Goal: Communication & Community: Answer question/provide support

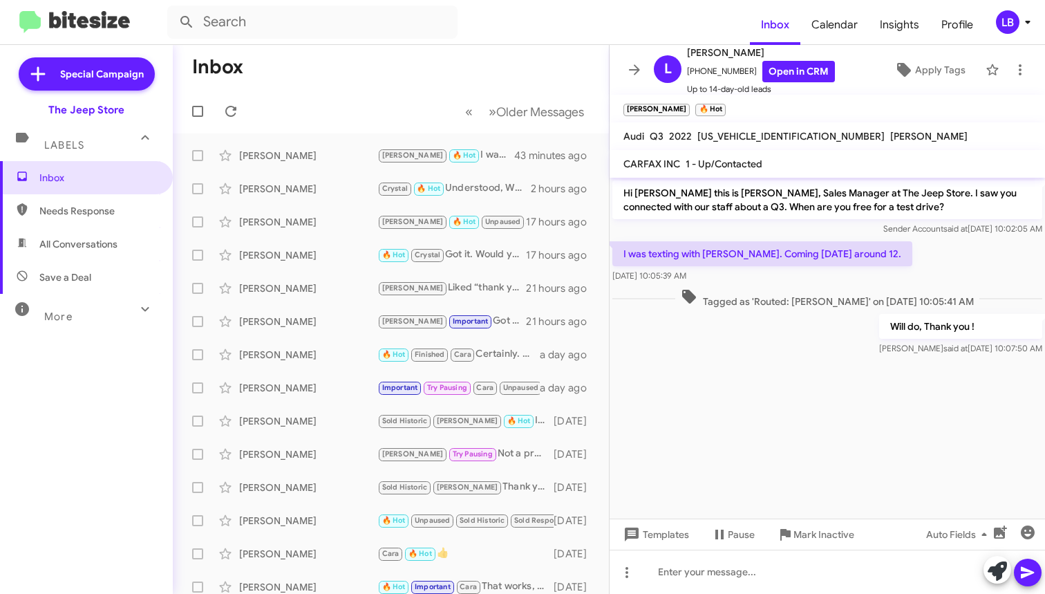
scroll to position [8, 0]
click at [368, 78] on mat-toolbar-row "Inbox" at bounding box center [391, 67] width 436 height 44
click at [476, 89] on mat-toolbar-row "« Previous » Next Older Messages" at bounding box center [391, 111] width 436 height 44
click at [494, 55] on mat-toolbar-row "Inbox" at bounding box center [391, 67] width 436 height 44
click at [306, 55] on mat-toolbar-row "Inbox" at bounding box center [391, 67] width 436 height 44
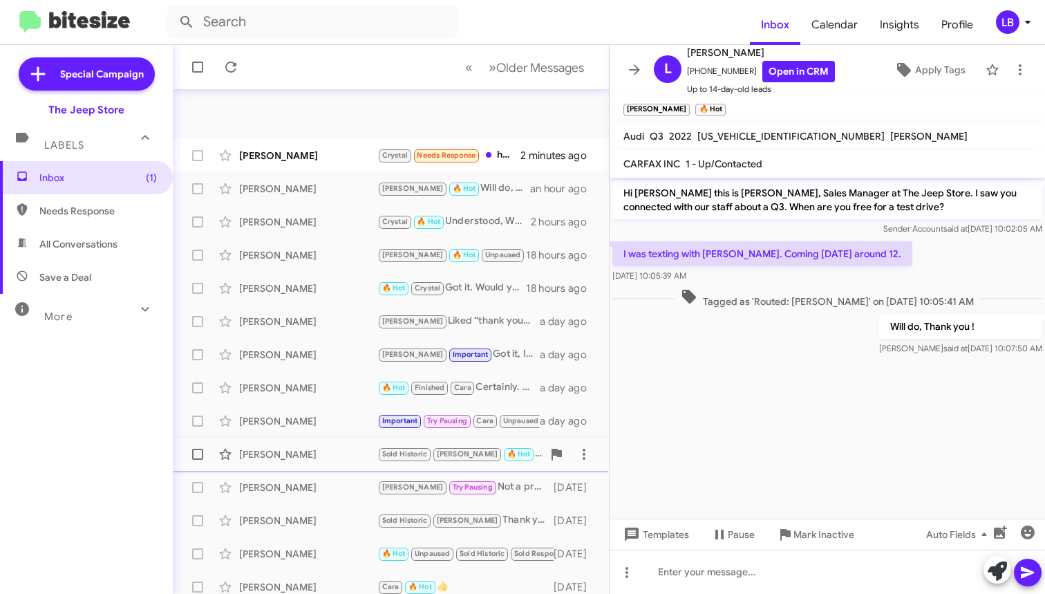
scroll to position [6, 0]
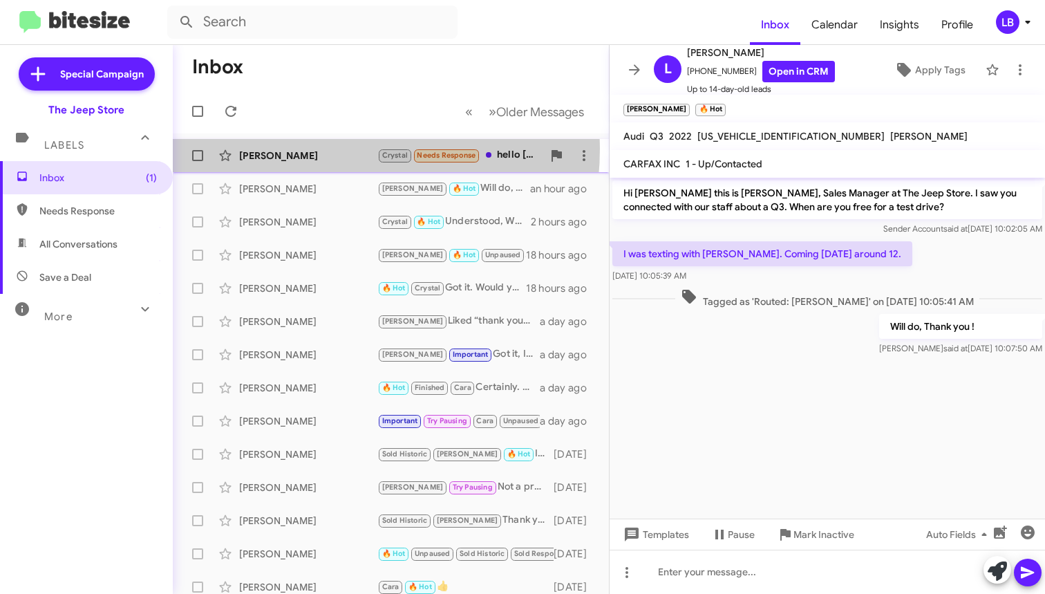
click at [286, 142] on div "Carol Corless Crystal Needs Response hello Michael, my lease is up at the end o…" at bounding box center [391, 156] width 414 height 28
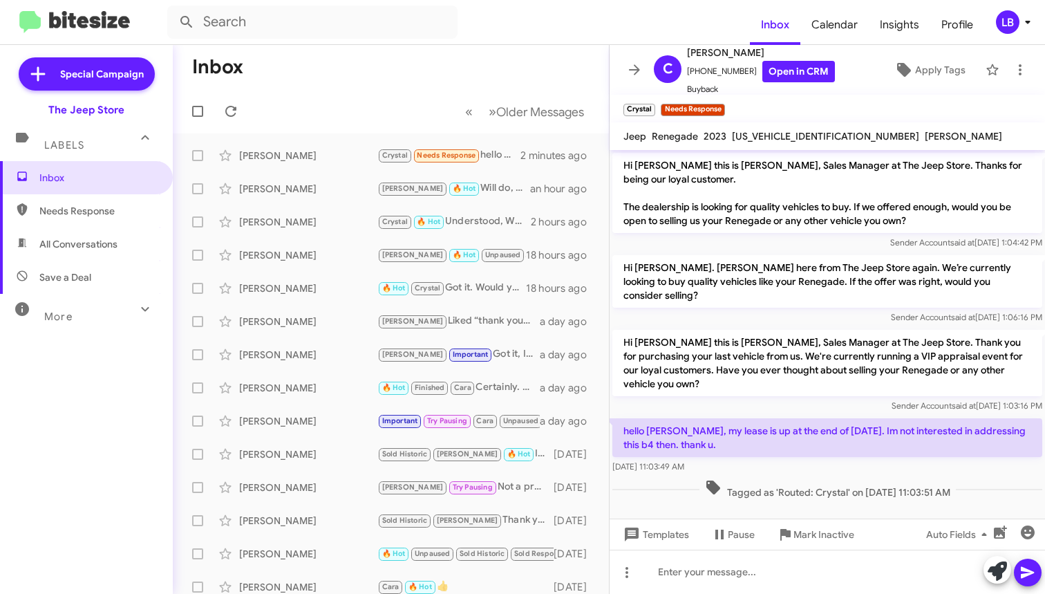
scroll to position [6, 0]
click at [794, 236] on div "Sender Account said at Aug 5, 2025, 1:04:42 PM" at bounding box center [827, 243] width 430 height 14
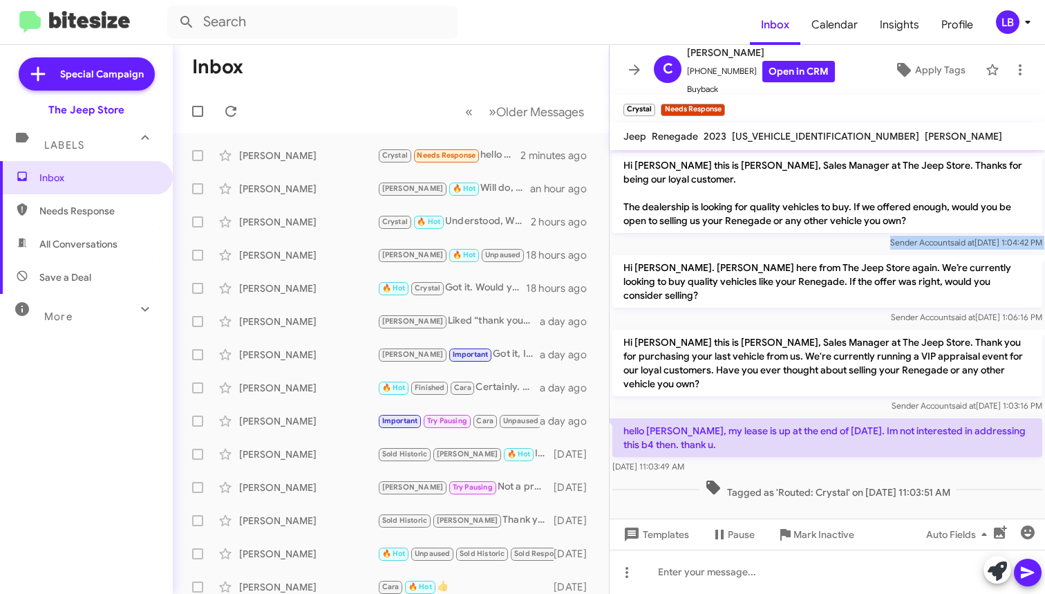
click at [789, 242] on div "Sender Account said at Aug 5, 2025, 1:04:42 PM" at bounding box center [827, 243] width 430 height 14
click at [759, 327] on div "Hi Carol this is Michael Lefthand, Sales Manager at The Jeep Store. Thank you f…" at bounding box center [827, 371] width 435 height 88
click at [762, 287] on p "Hi Carol. Michael Lefthand here from The Jeep Store again. We’re currently look…" at bounding box center [827, 281] width 430 height 53
click at [755, 242] on div "Sender Account said at Aug 5, 2025, 1:04:42 PM" at bounding box center [827, 243] width 430 height 14
click at [918, 327] on div "Hi Carol this is Michael Lefthand, Sales Manager at The Jeep Store. Thank you f…" at bounding box center [827, 371] width 435 height 88
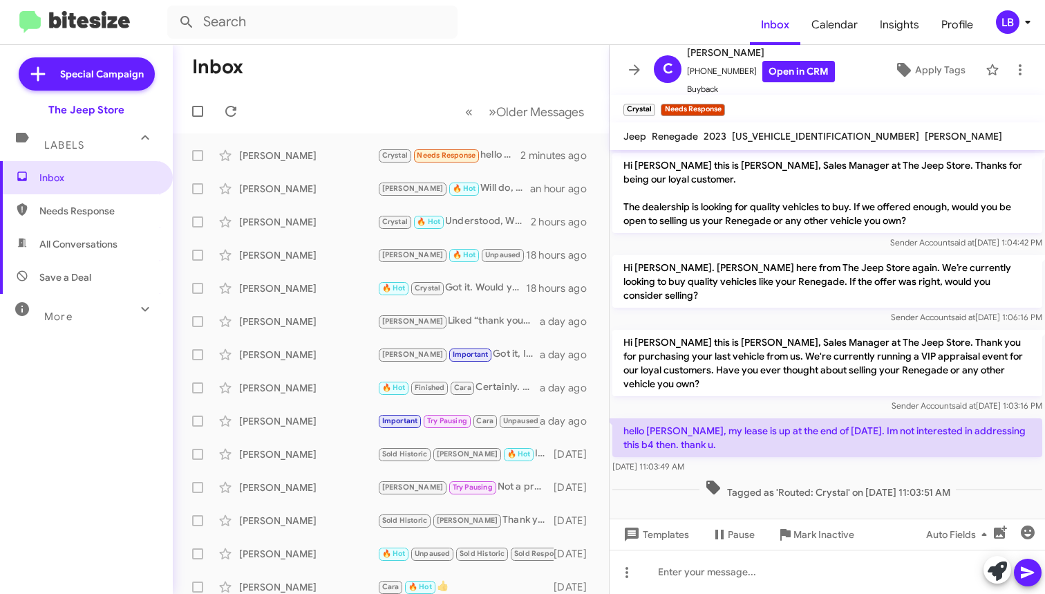
click at [921, 306] on div "Hi Carol. Michael Lefthand here from The Jeep Store again. We’re currently look…" at bounding box center [827, 289] width 435 height 75
click at [921, 261] on div "Sep 2, 2025, 1:06:16 PM" at bounding box center [946, 271] width 68 height 22
click at [776, 310] on div "Sender Account said at Sep 2, 2025, 1:06:16 PM" at bounding box center [827, 317] width 430 height 14
click at [745, 376] on div "Hi Carol this is Michael Lefthand, Sales Manager at The Jeep Store. Thank you f…" at bounding box center [827, 371] width 430 height 83
click at [740, 377] on div "Hi Carol this is Michael Lefthand, Sales Manager at The Jeep Store. Thank you f…" at bounding box center [827, 371] width 430 height 83
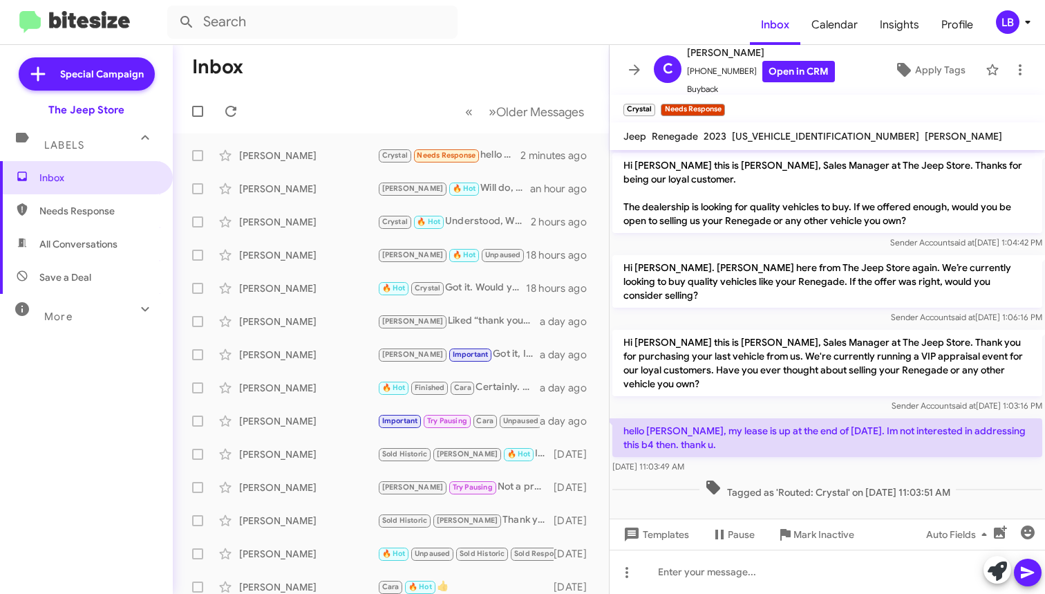
click at [720, 310] on div "Sender Account said at Sep 2, 2025, 1:06:16 PM" at bounding box center [827, 317] width 430 height 14
click at [744, 377] on div "Hi Carol this is Michael Lefthand, Sales Manager at The Jeep Store. Thank you f…" at bounding box center [827, 371] width 430 height 83
click at [731, 310] on div "Sender Account said at Sep 2, 2025, 1:06:16 PM" at bounding box center [827, 317] width 430 height 14
click at [732, 304] on div "Hi Carol. Michael Lefthand here from The Jeep Store again. We’re currently look…" at bounding box center [827, 289] width 435 height 75
click at [742, 565] on mat-tooltip-component "Pause Conversation" at bounding box center [733, 561] width 94 height 41
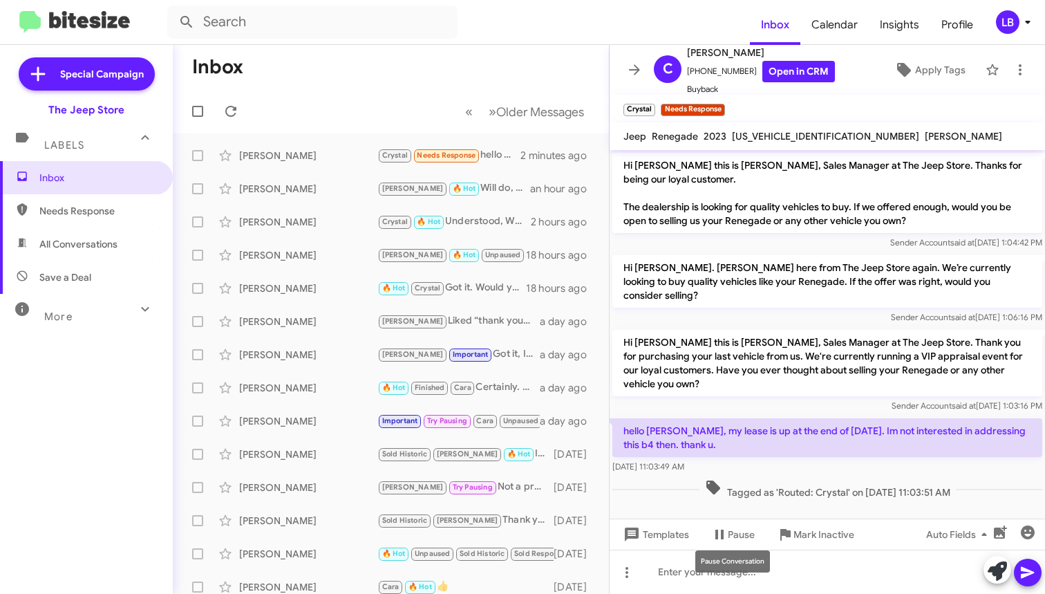
click at [751, 564] on div "Pause Conversation" at bounding box center [732, 561] width 75 height 22
click at [806, 479] on span "Tagged as 'Routed: Crystal' on Oct 9, 2025 - 11:03:51 AM" at bounding box center [828, 489] width 256 height 20
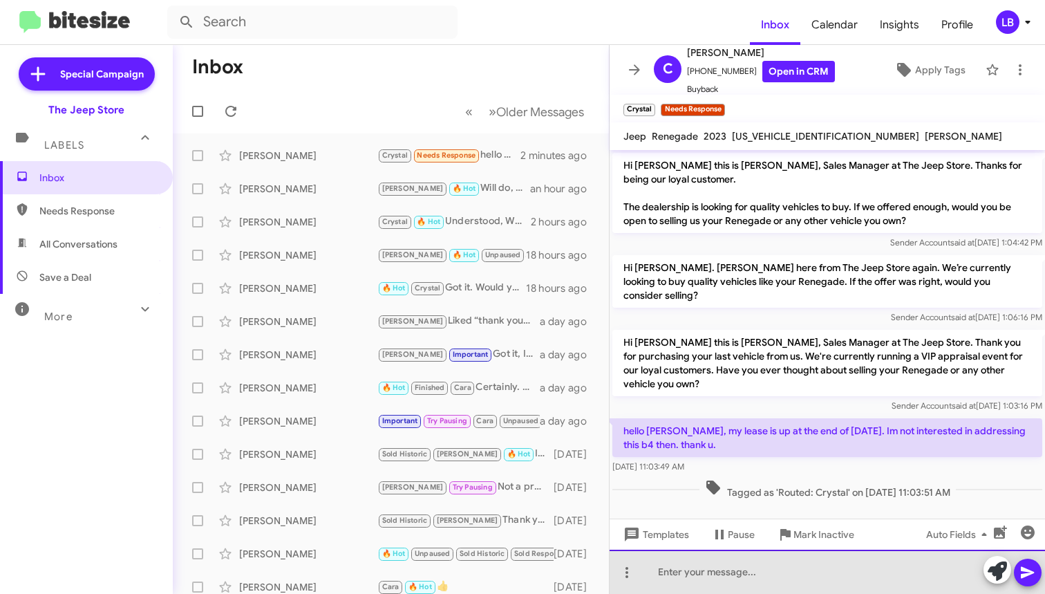
click at [775, 561] on div at bounding box center [827, 572] width 435 height 44
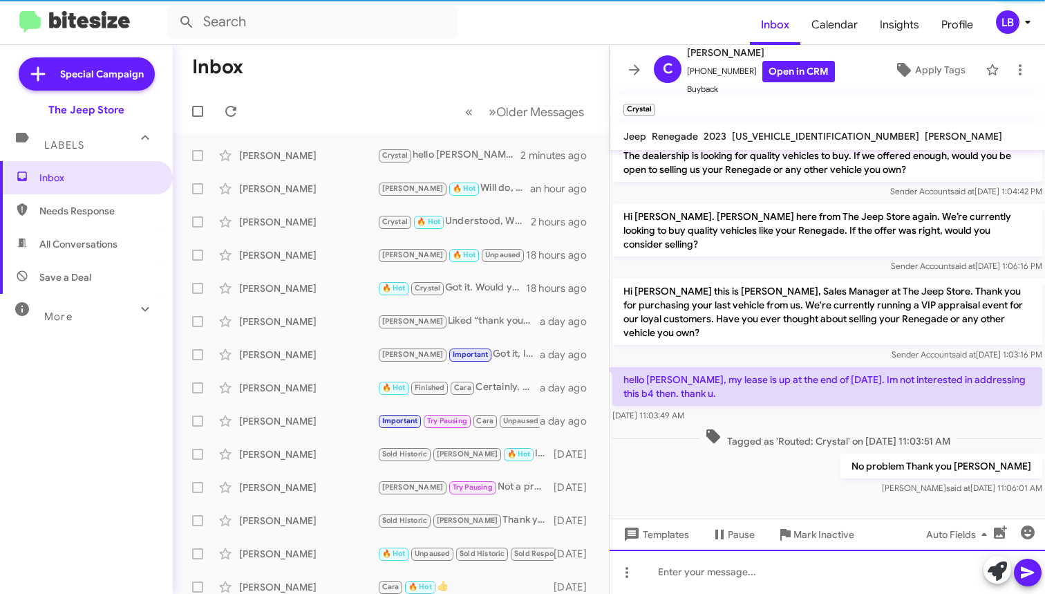
scroll to position [7, 0]
click at [807, 301] on p "Hi Carol this is Michael Lefthand, Sales Manager at The Jeep Store. Thank you f…" at bounding box center [827, 312] width 430 height 66
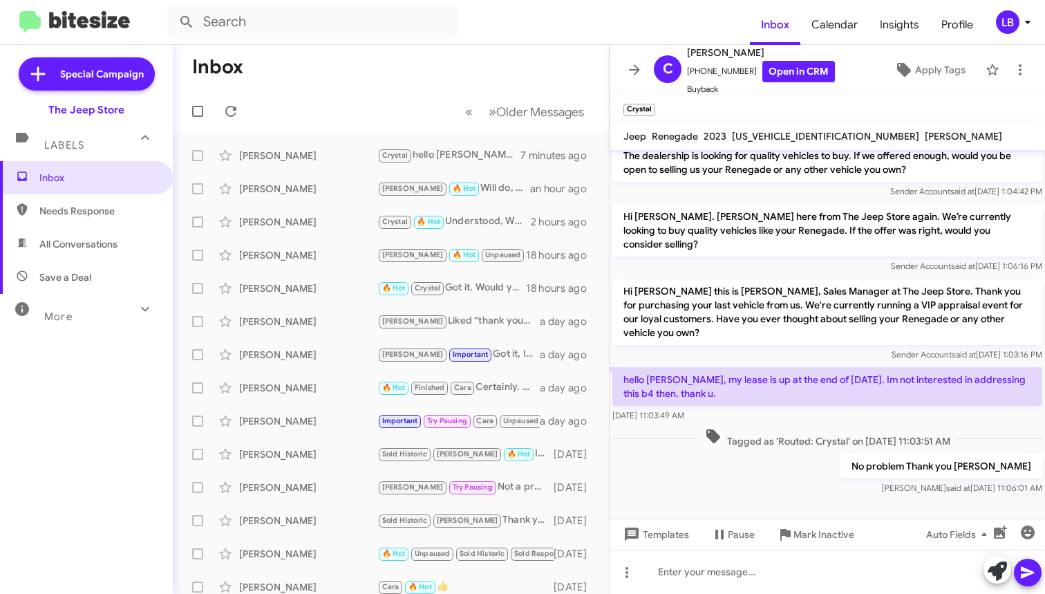
click at [383, 72] on mat-toolbar-row "Inbox" at bounding box center [391, 67] width 436 height 44
click at [480, 82] on mat-toolbar-row "Inbox" at bounding box center [391, 67] width 436 height 44
drag, startPoint x: 460, startPoint y: 478, endPoint x: 815, endPoint y: 323, distance: 386.9
click at [306, 432] on mat-action-list "Carol Corless Crystal hello Michael, my lease is up at the end of June 2026. Im…" at bounding box center [391, 467] width 436 height 669
drag, startPoint x: 815, startPoint y: 323, endPoint x: 799, endPoint y: 233, distance: 91.3
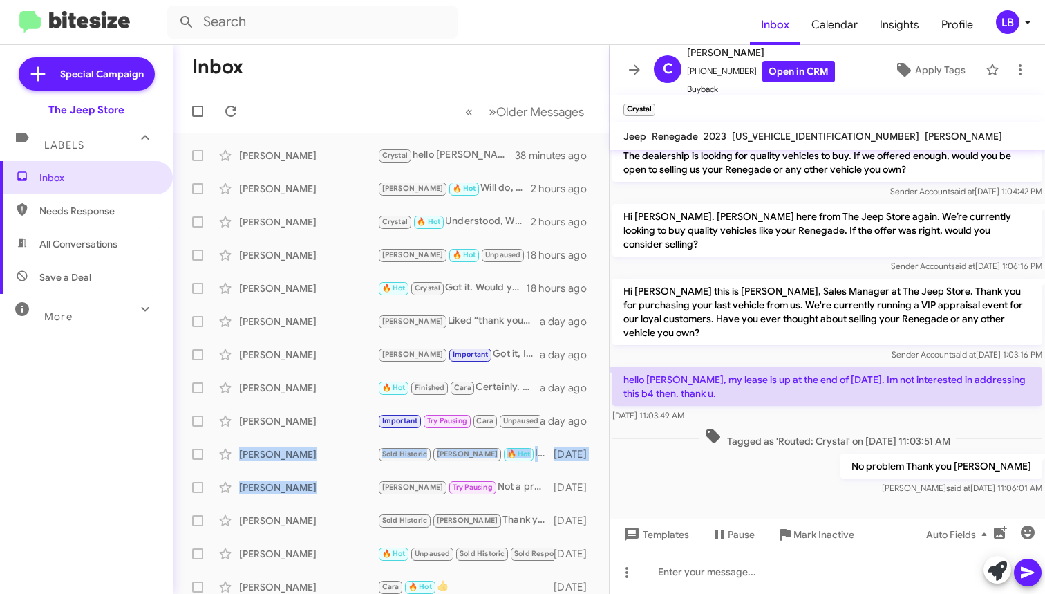
click at [816, 323] on p "Hi Carol this is Michael Lefthand, Sales Manager at The Jeep Store. Thank you f…" at bounding box center [827, 312] width 430 height 66
click at [799, 233] on p "Hi Carol. Michael Lefthand here from The Jeep Store again. We’re currently look…" at bounding box center [827, 230] width 430 height 53
click at [464, 45] on mat-toolbar-row "Inbox" at bounding box center [391, 67] width 436 height 44
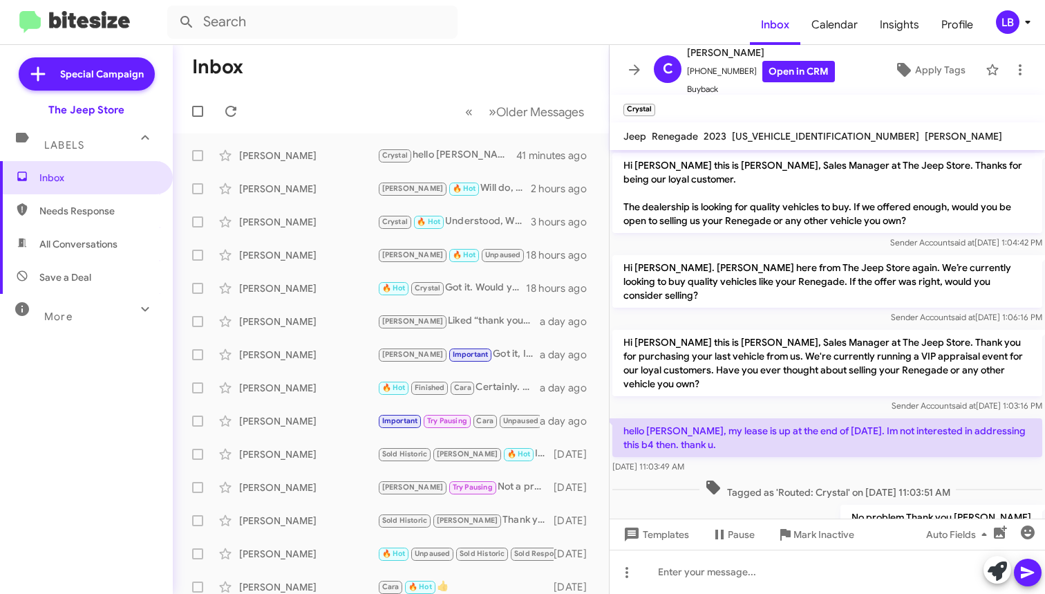
click at [780, 236] on div "Sender Account said at Aug 5, 2025, 1:04:42 PM" at bounding box center [827, 243] width 430 height 14
click at [359, 66] on mat-toolbar-row "Inbox" at bounding box center [391, 67] width 436 height 44
click at [109, 229] on span "All Conversations" at bounding box center [86, 243] width 173 height 33
type input "in:all-conversations"
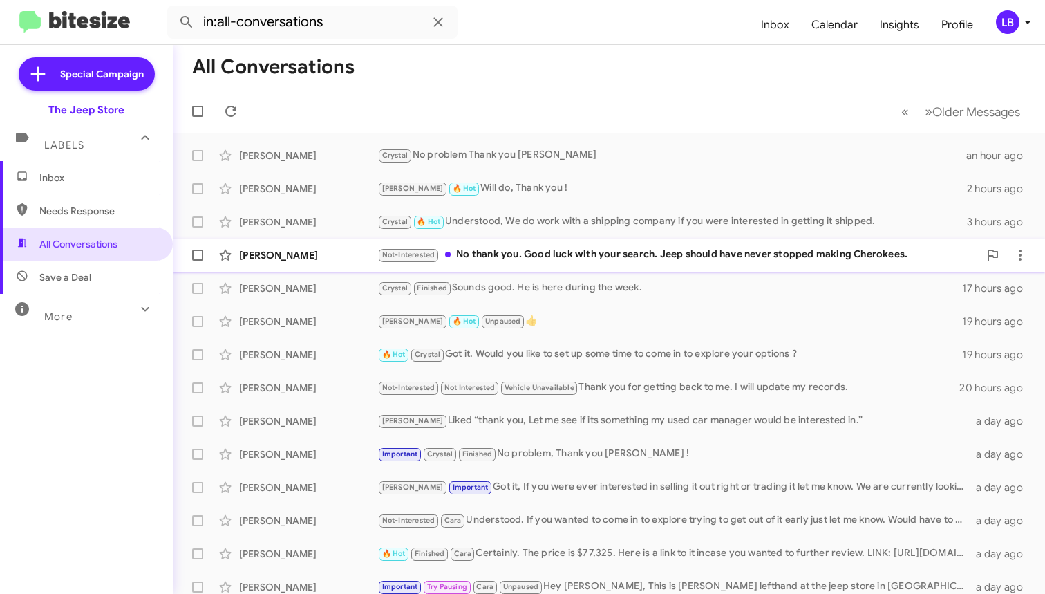
click at [583, 247] on div "Not-Interested No thank you. Good luck with your search. Jeep should have never…" at bounding box center [677, 255] width 601 height 16
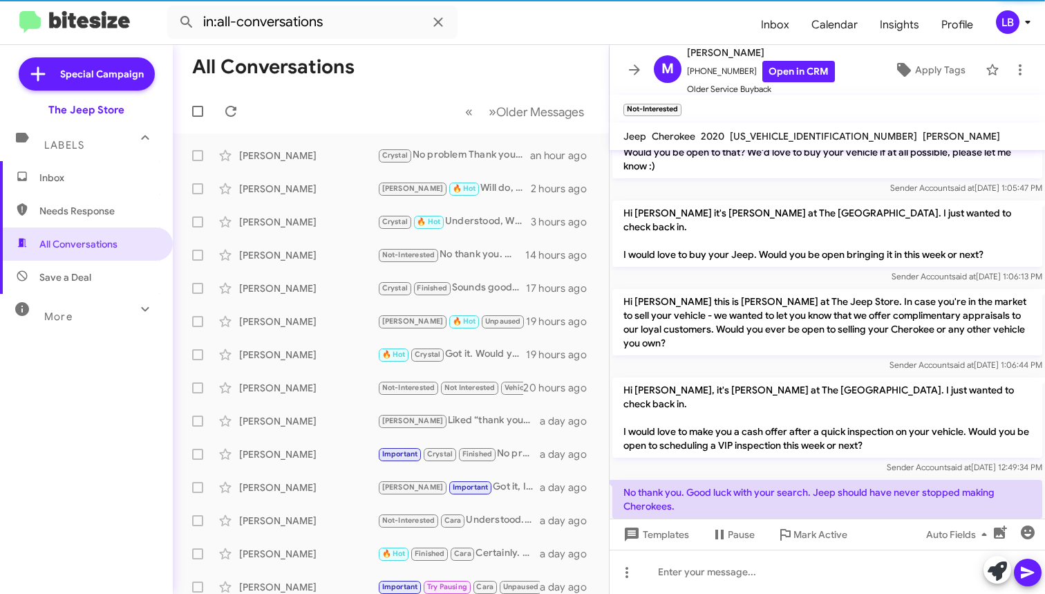
scroll to position [483, 0]
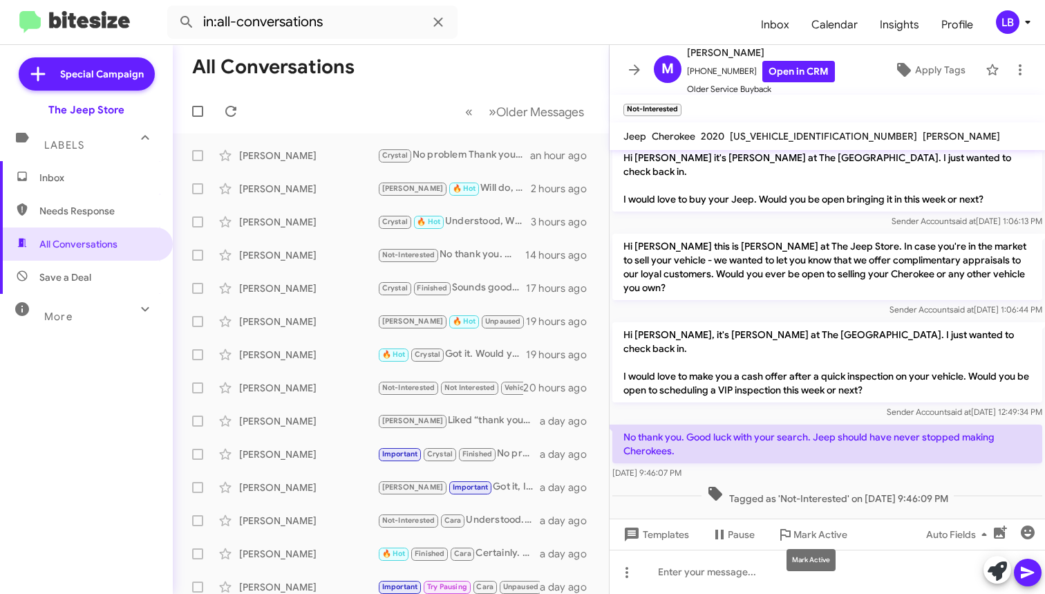
click at [803, 559] on div "Mark Active" at bounding box center [811, 560] width 49 height 22
click at [807, 575] on mat-tooltip-component "Mark Active" at bounding box center [811, 559] width 68 height 41
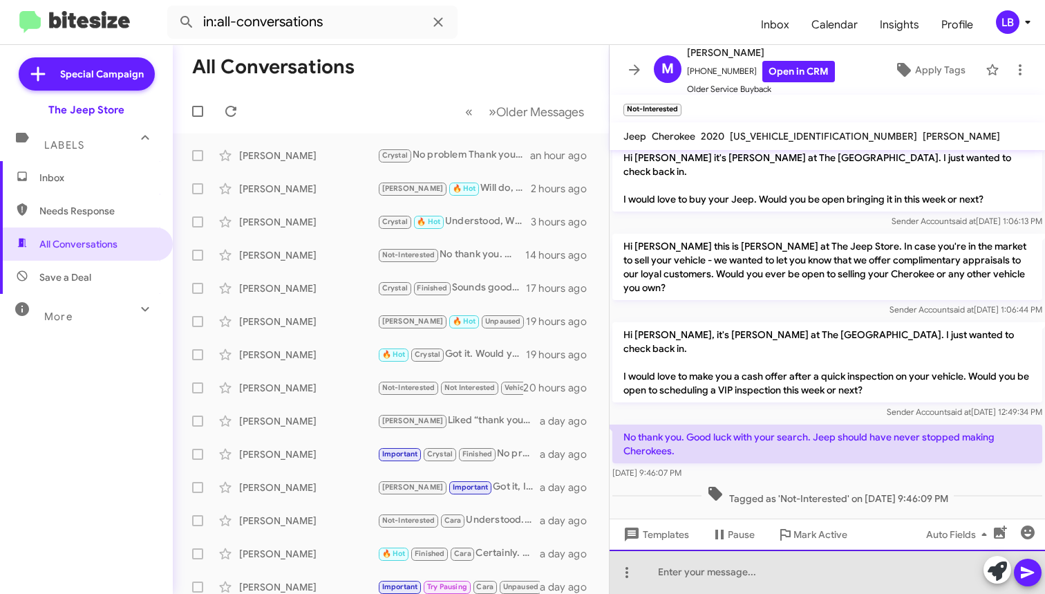
click at [873, 579] on div at bounding box center [827, 572] width 435 height 44
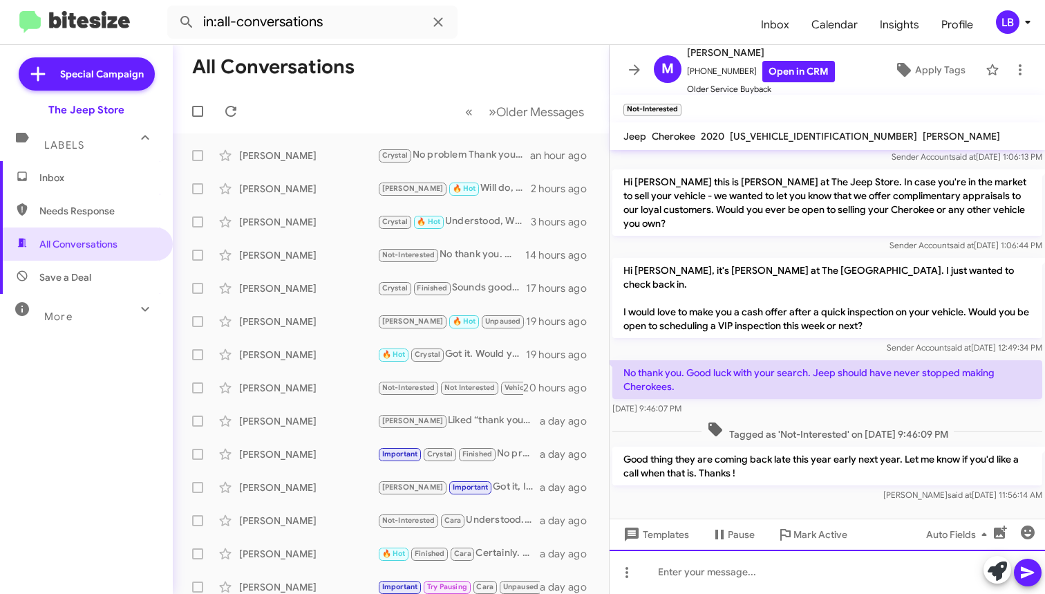
scroll to position [10, 0]
click at [726, 238] on div "Sender Account said at Jul 22, 2025, 1:06:44 PM" at bounding box center [827, 245] width 430 height 14
click at [731, 214] on div "Hi Mark this is Michael Lefthand at The Jeep Store. In case you're in the marke…" at bounding box center [827, 210] width 430 height 83
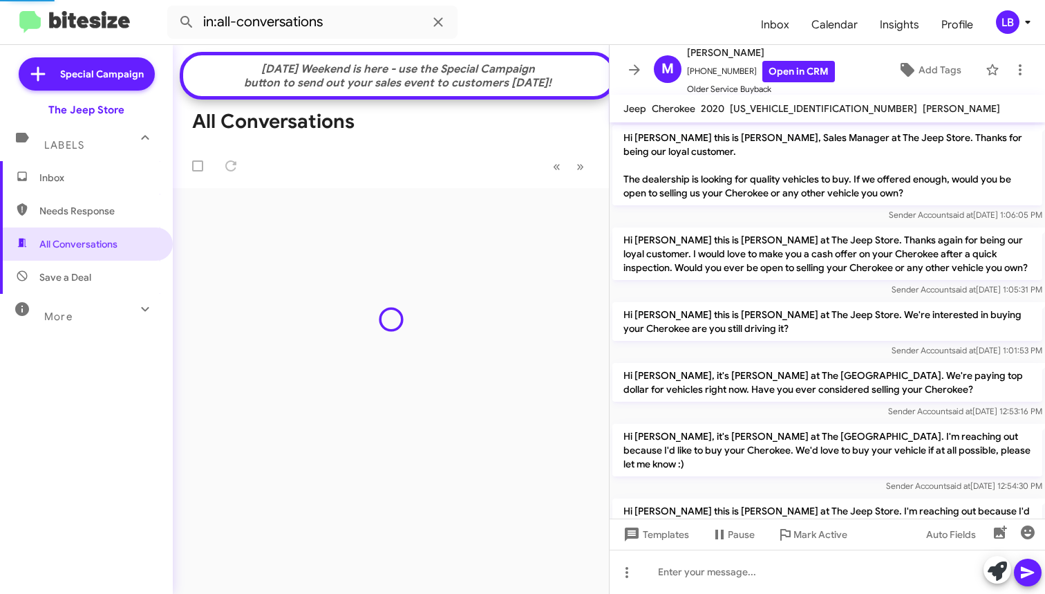
scroll to position [492, 0]
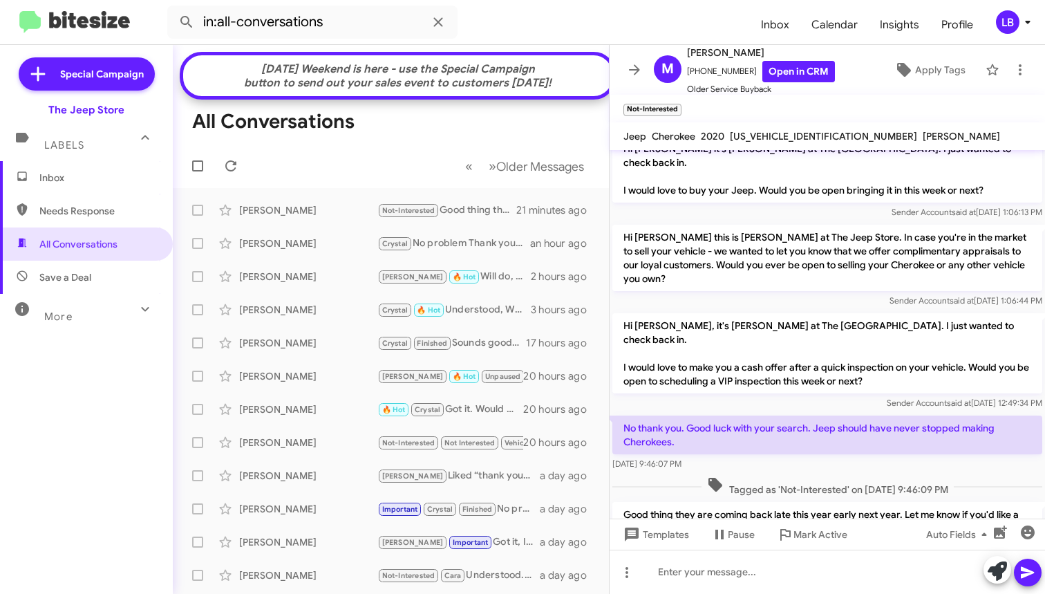
drag, startPoint x: 485, startPoint y: 37, endPoint x: 449, endPoint y: 56, distance: 40.8
click at [485, 37] on form "in:all-conversations" at bounding box center [458, 22] width 583 height 33
click at [539, 28] on form "in:all-conversations" at bounding box center [458, 22] width 583 height 33
click at [437, 22] on icon at bounding box center [438, 22] width 17 height 17
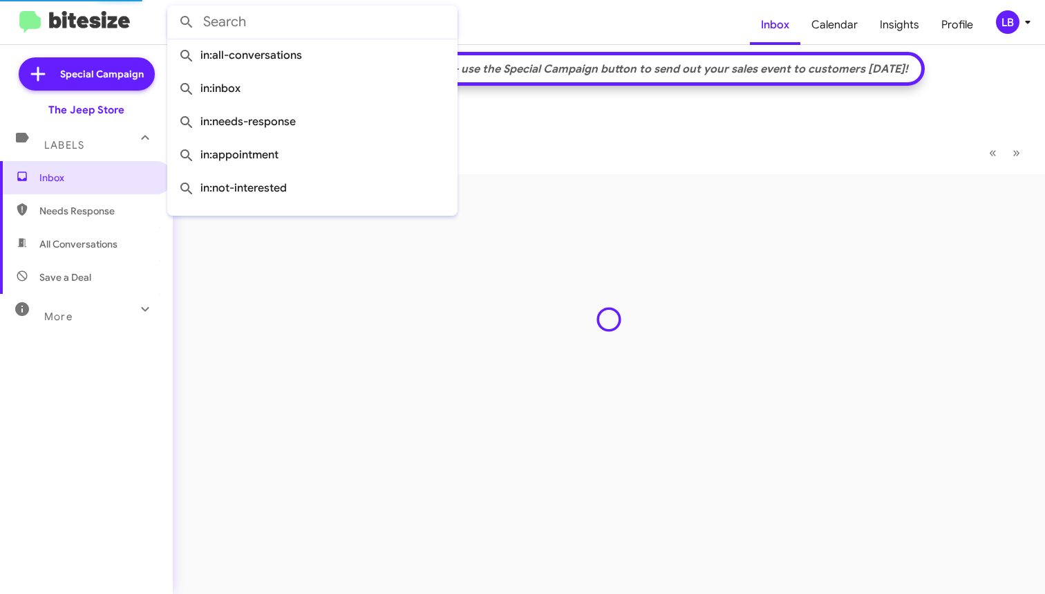
click at [538, 25] on form at bounding box center [458, 22] width 583 height 33
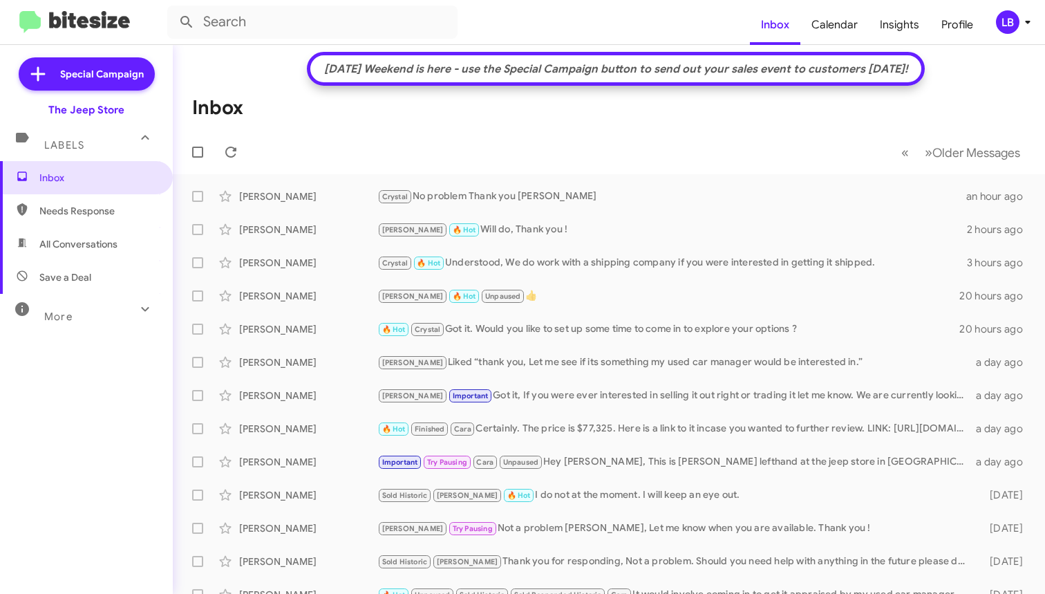
click at [251, 84] on mat-toolbar "[DATE] Weekend is here - use the Special Campaign button to send out your sales…" at bounding box center [609, 109] width 872 height 129
click at [528, 33] on form at bounding box center [458, 22] width 583 height 33
click at [923, 112] on mat-toolbar-row "Inbox" at bounding box center [609, 108] width 872 height 44
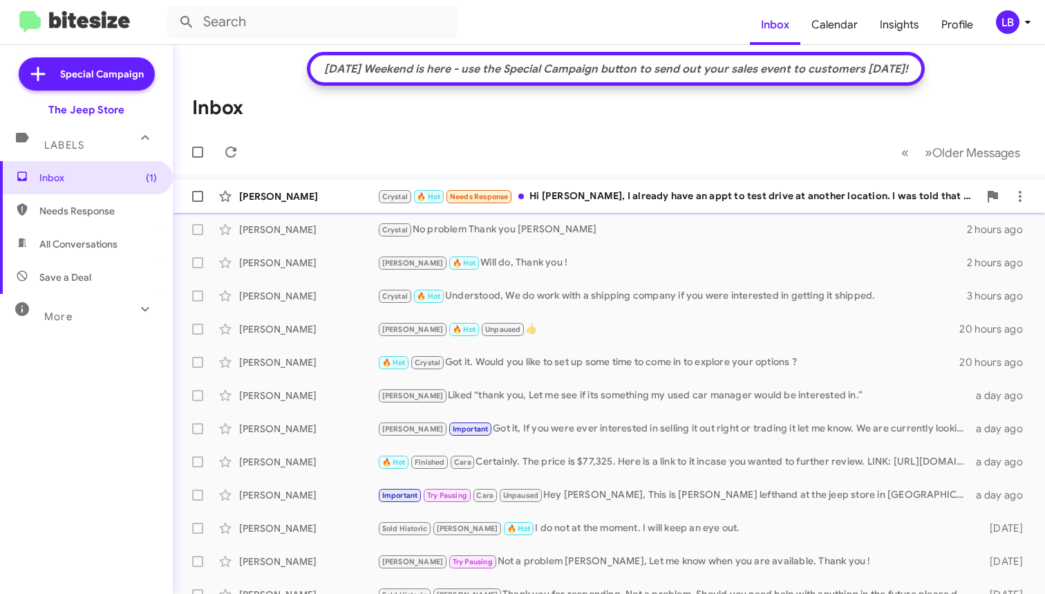
click at [299, 194] on div "[PERSON_NAME]" at bounding box center [308, 196] width 138 height 14
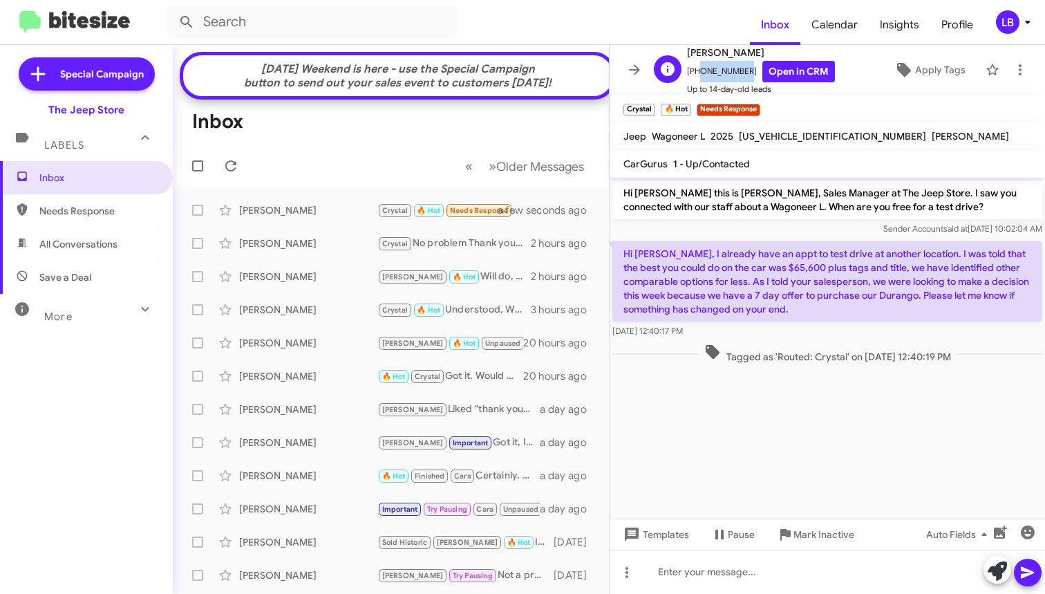
drag, startPoint x: 739, startPoint y: 68, endPoint x: 705, endPoint y: 74, distance: 34.4
click at [694, 77] on span "[PHONE_NUMBER] Open in CRM" at bounding box center [761, 71] width 148 height 21
copy span "9199498153"
click at [759, 210] on p "Hi [PERSON_NAME] this is [PERSON_NAME], Sales Manager at The Jeep Store. I saw …" at bounding box center [827, 199] width 430 height 39
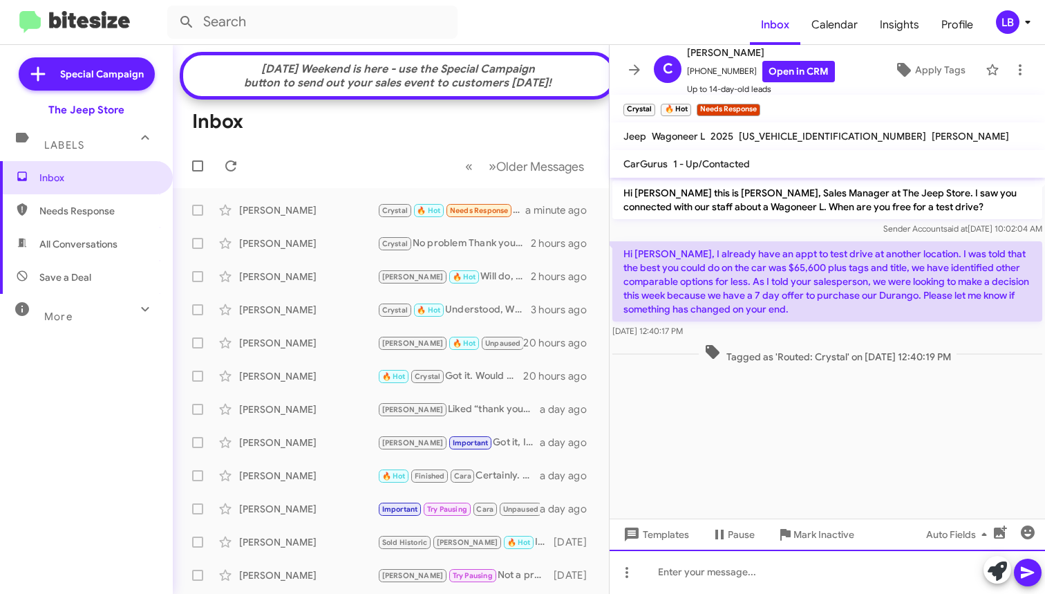
click at [808, 566] on div at bounding box center [827, 572] width 435 height 44
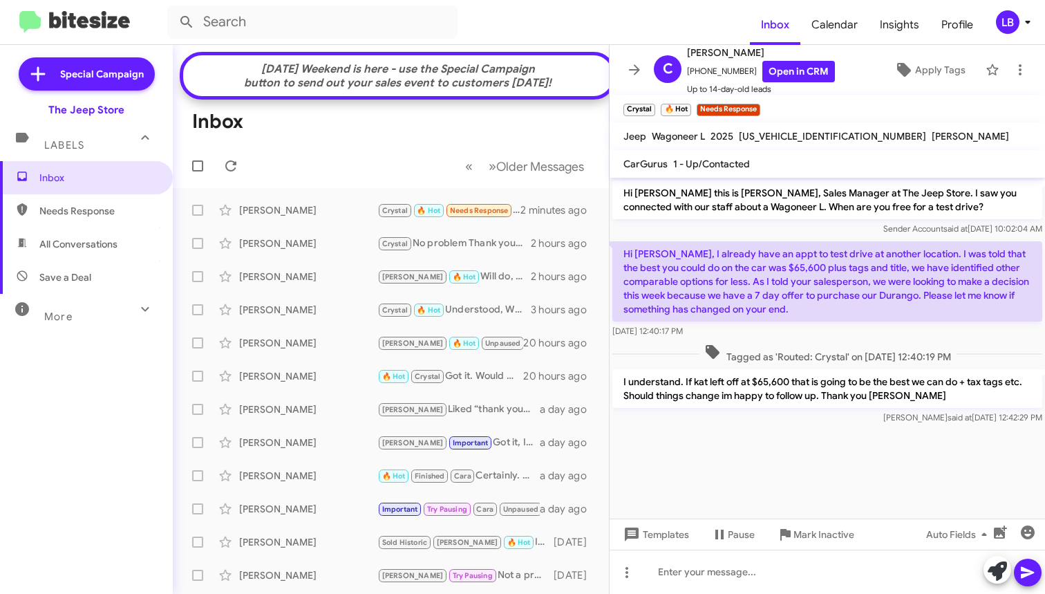
click at [334, 92] on mat-toolbar-row "[DATE] Weekend is here - use the Special Campaign button to send out your sales…" at bounding box center [398, 76] width 436 height 48
click at [310, 224] on div "[PERSON_NAME] [PERSON_NAME] 🔥 Hot Needs Response Okay great thanks! a minute ago" at bounding box center [391, 210] width 414 height 28
click at [805, 533] on span "Mark Inactive" at bounding box center [824, 534] width 61 height 25
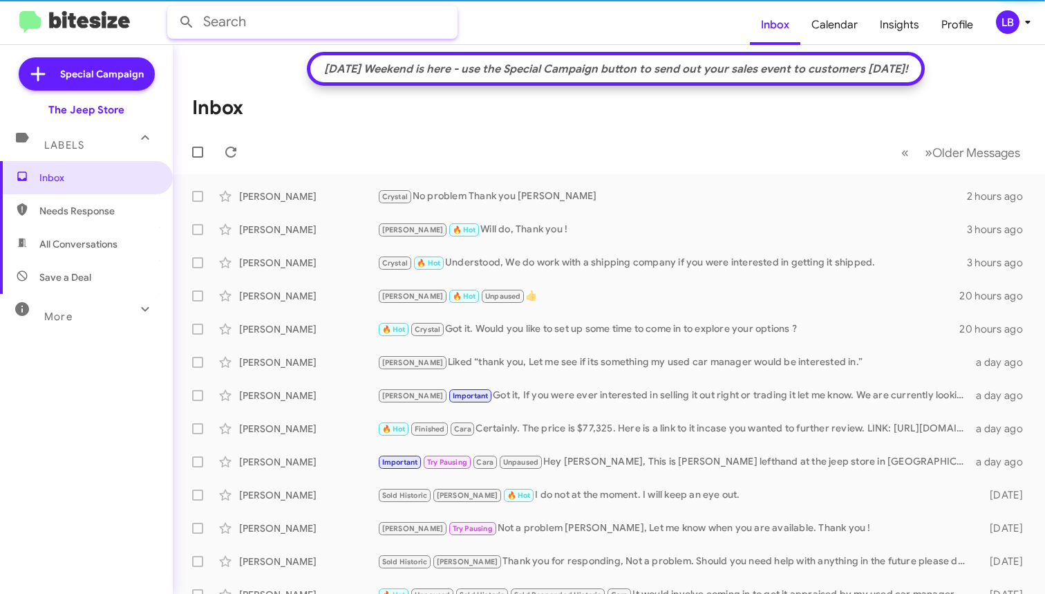
click at [419, 23] on input "text" at bounding box center [312, 22] width 290 height 33
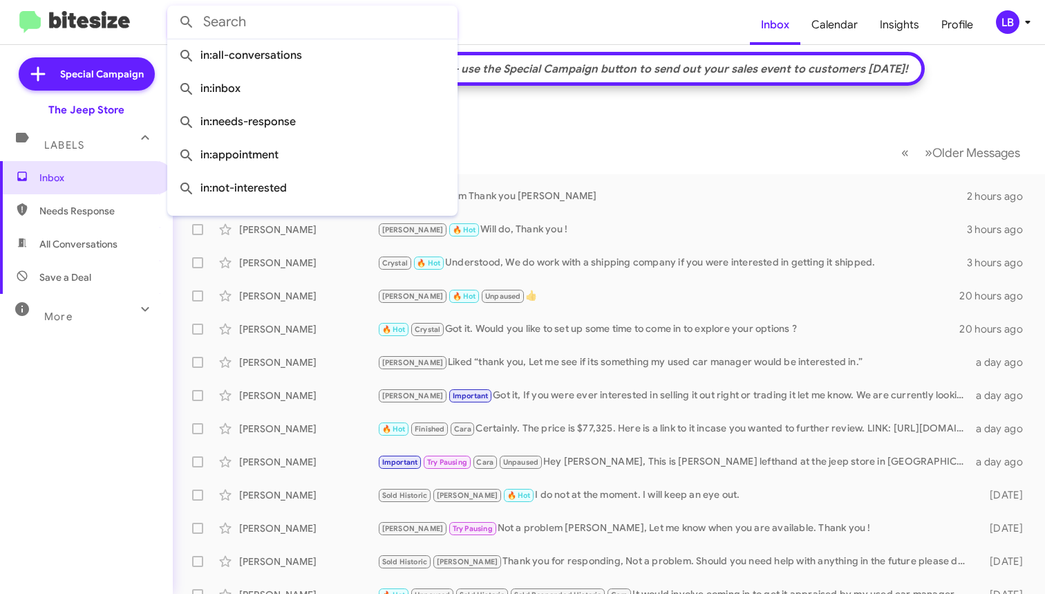
click at [538, 32] on form at bounding box center [458, 22] width 583 height 33
